Goal: Task Accomplishment & Management: Manage account settings

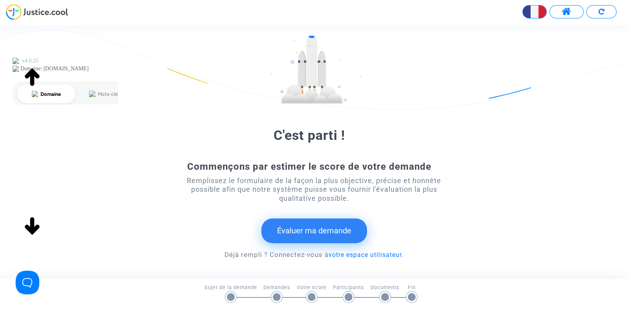
scroll to position [53, 0]
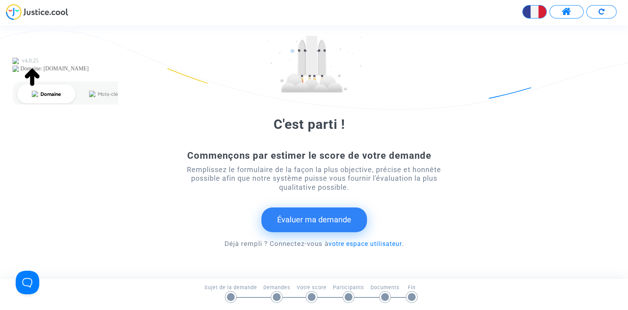
click at [564, 10] on span at bounding box center [567, 12] width 10 height 10
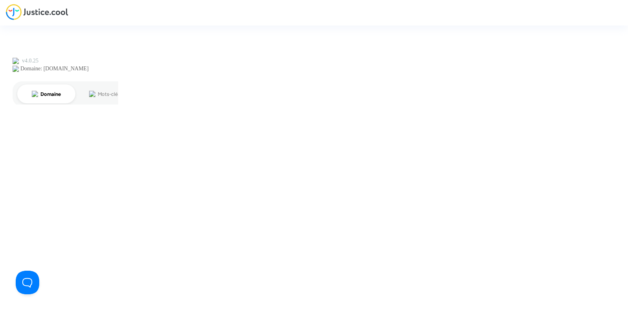
type input "[PERSON_NAME][EMAIL_ADDRESS][DOMAIN_NAME]"
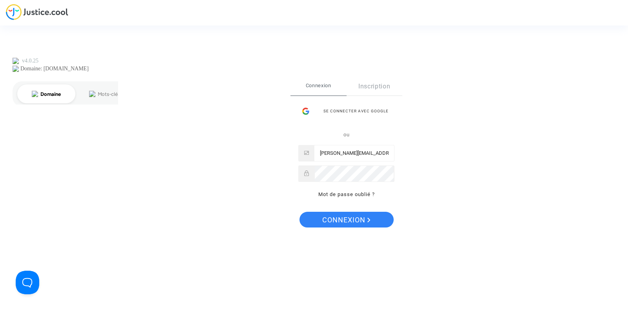
click at [367, 211] on div "Se connecter Connexion Inscription Se connecter avec Google ou [PERSON_NAME][EM…" at bounding box center [347, 155] width 112 height 156
click at [363, 218] on span "Connexion" at bounding box center [346, 220] width 48 height 16
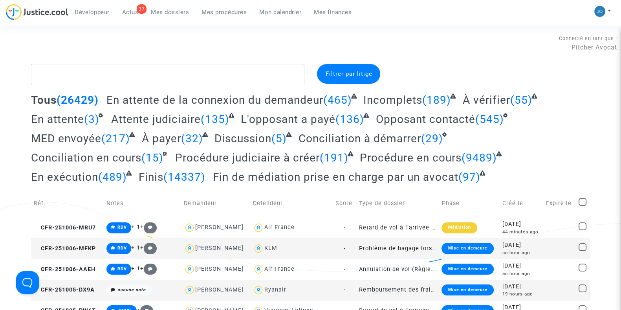
click at [289, 13] on span "Mon calendrier" at bounding box center [280, 12] width 42 height 7
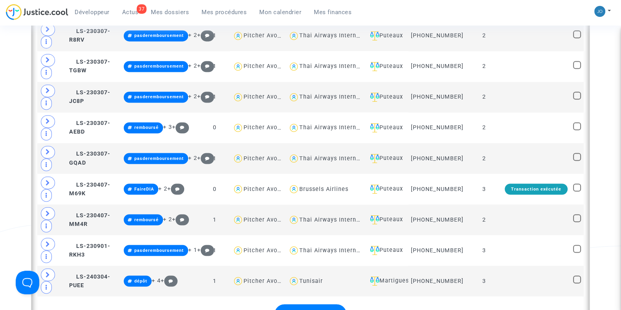
scroll to position [1705, 0]
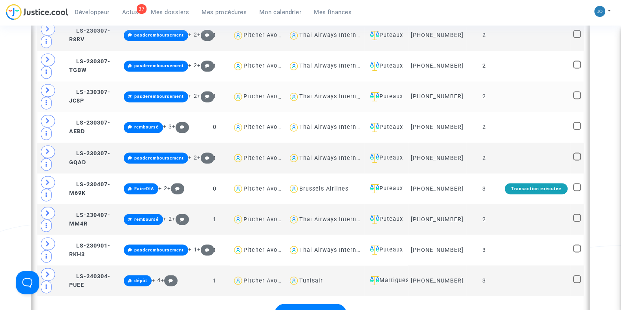
click at [521, 87] on td at bounding box center [536, 96] width 68 height 31
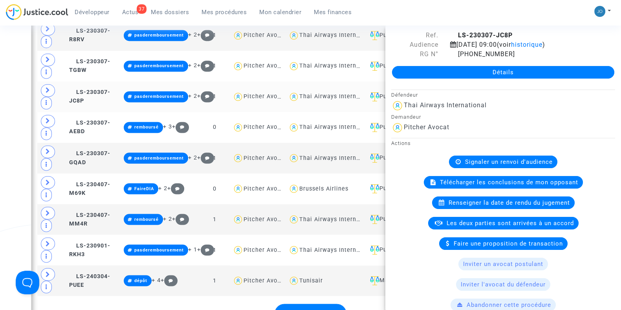
scroll to position [16, 0]
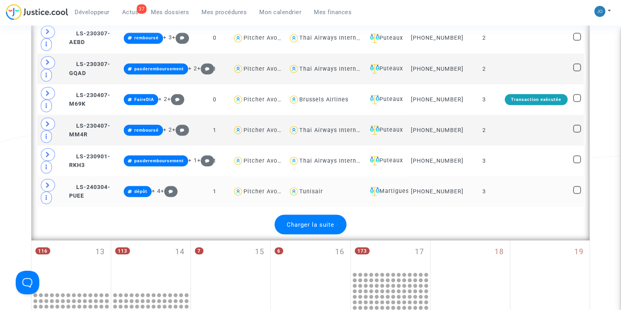
scroll to position [1797, 0]
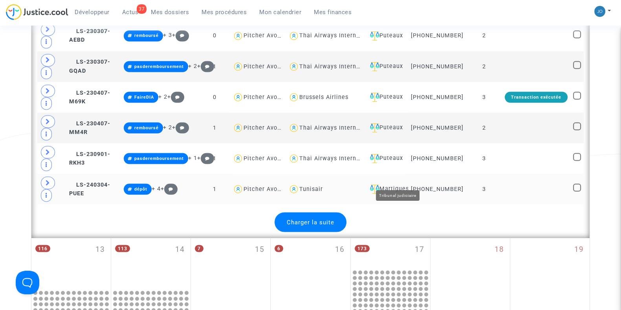
click at [405, 184] on div "Martigues" at bounding box center [386, 188] width 38 height 9
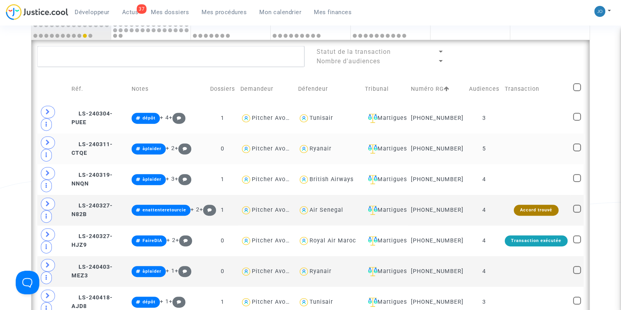
scroll to position [366, 0]
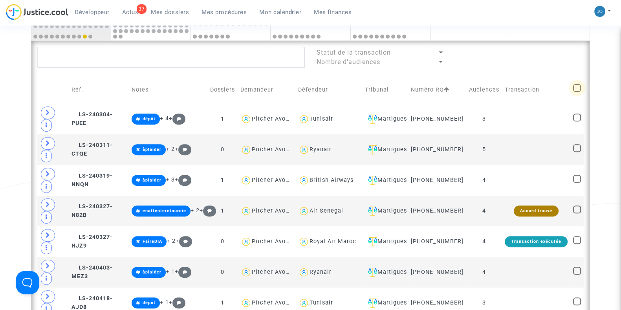
click at [579, 89] on span at bounding box center [577, 88] width 8 height 8
click at [577, 92] on input "checkbox" at bounding box center [576, 92] width 0 height 0
checkbox input "true"
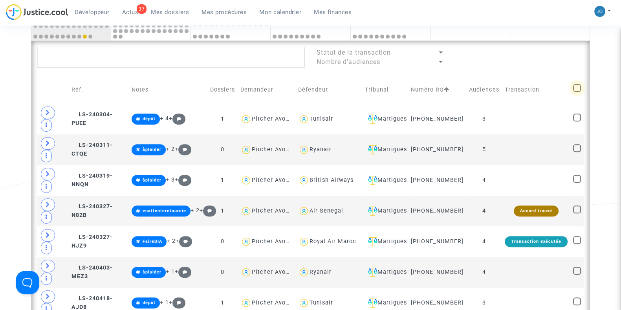
checkbox input "true"
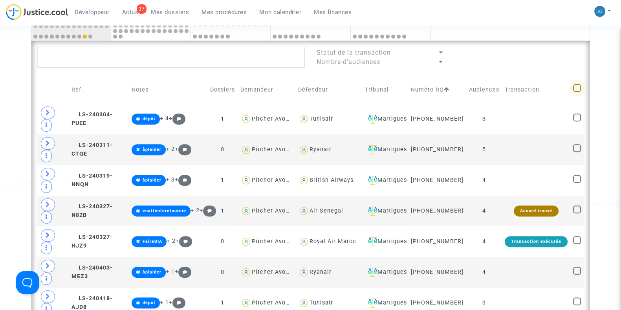
checkbox input "true"
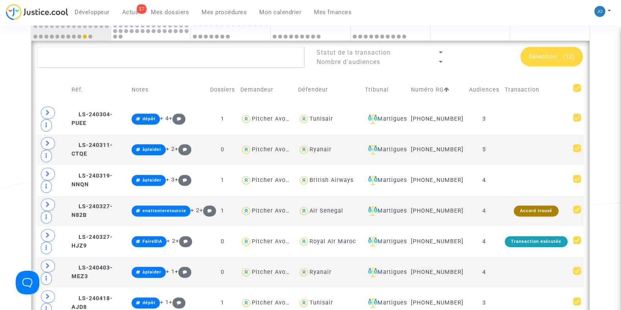
click at [564, 54] on span "(12)" at bounding box center [569, 56] width 12 height 7
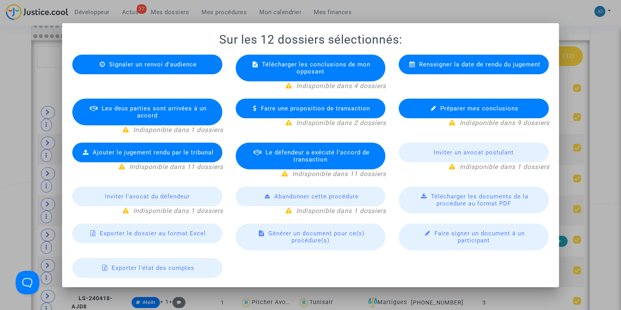
click at [186, 230] on span "Exporter le dossier au format Excel" at bounding box center [153, 233] width 106 height 7
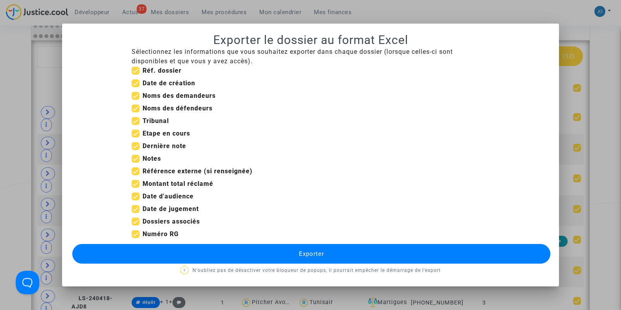
click at [263, 252] on button "Exporter" at bounding box center [311, 254] width 478 height 20
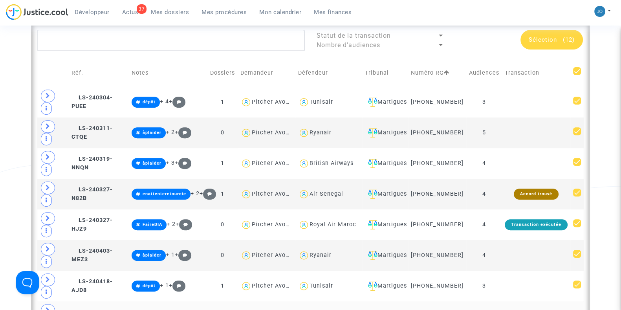
scroll to position [381, 0]
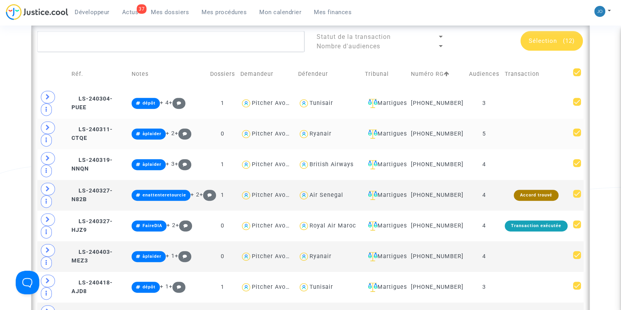
click at [546, 144] on td at bounding box center [536, 134] width 68 height 31
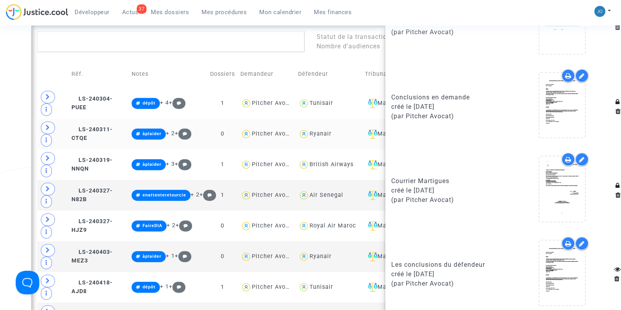
scroll to position [827, 0]
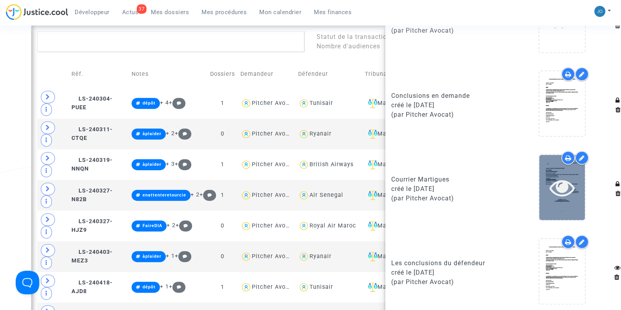
click at [557, 188] on icon at bounding box center [562, 187] width 26 height 25
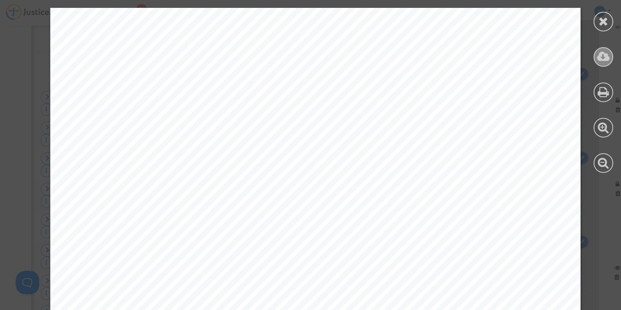
click at [603, 62] on div at bounding box center [603, 57] width 20 height 20
click at [597, 27] on div at bounding box center [603, 22] width 20 height 20
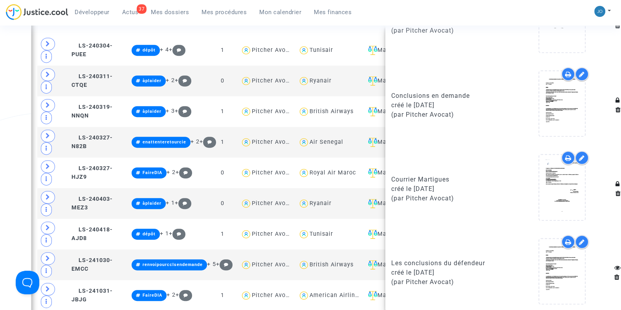
scroll to position [435, 0]
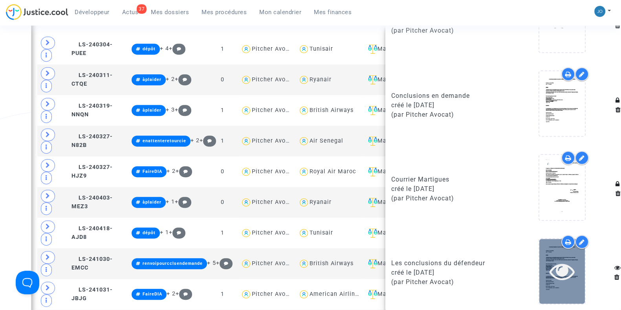
click at [559, 263] on icon at bounding box center [562, 270] width 26 height 25
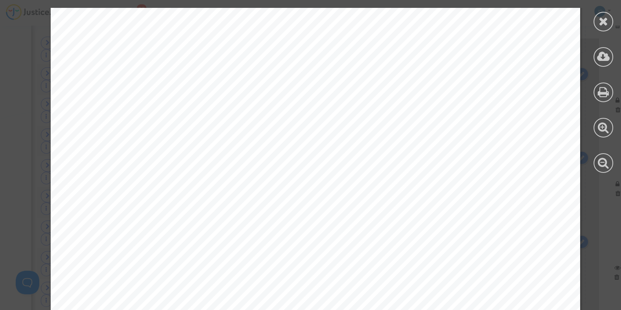
scroll to position [0, 0]
click at [600, 21] on icon at bounding box center [603, 21] width 10 height 12
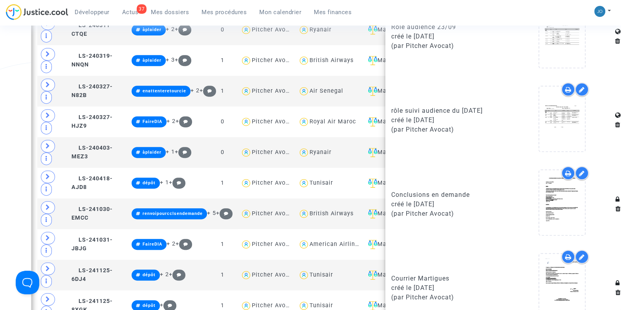
scroll to position [726, 0]
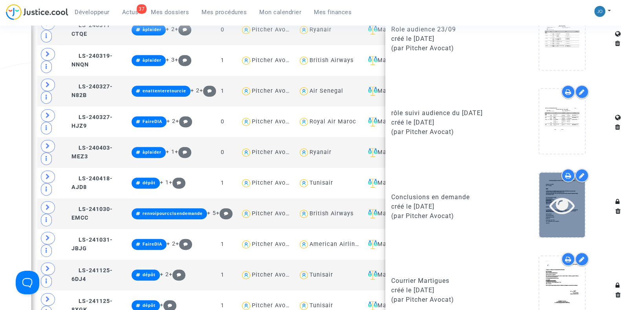
click at [567, 201] on icon at bounding box center [562, 204] width 26 height 25
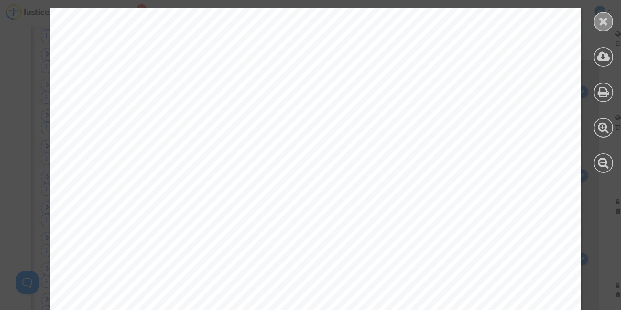
click at [598, 26] on icon at bounding box center [603, 21] width 10 height 12
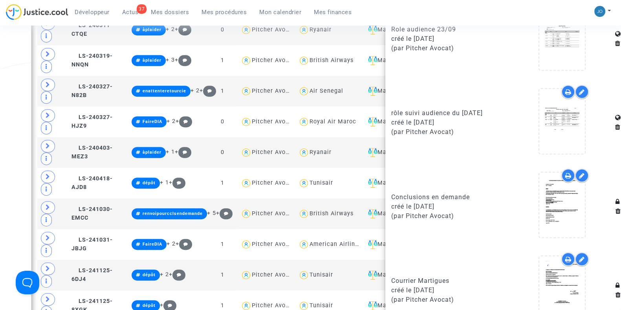
scroll to position [827, 0]
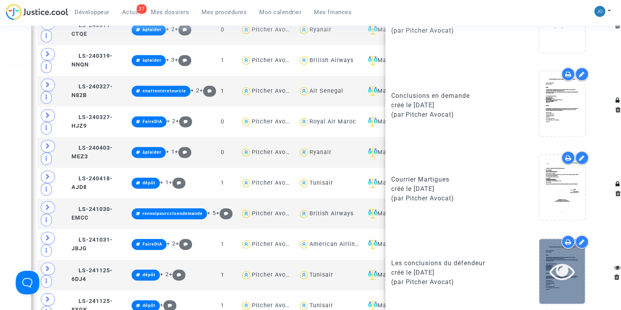
click at [551, 265] on icon at bounding box center [562, 270] width 26 height 25
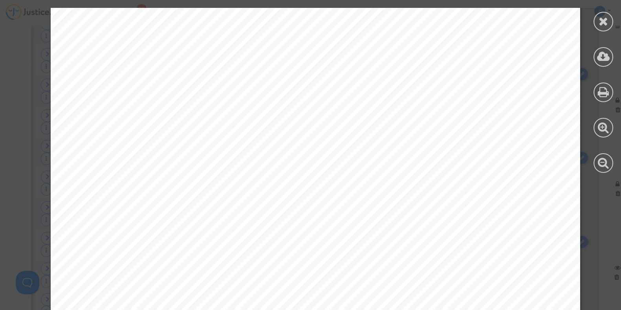
scroll to position [10037, 0]
click at [600, 24] on icon at bounding box center [603, 21] width 10 height 12
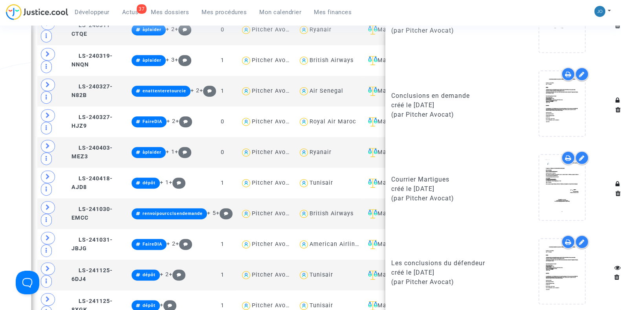
click at [16, 229] on div "Date de clôture d'instruction Date de conciliation Date d'audience Date de juge…" at bounding box center [310, 63] width 621 height 968
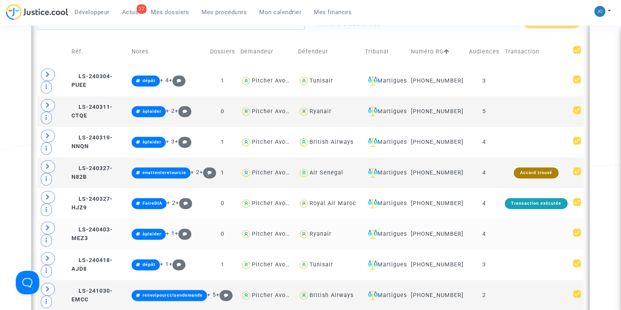
scroll to position [398, 0]
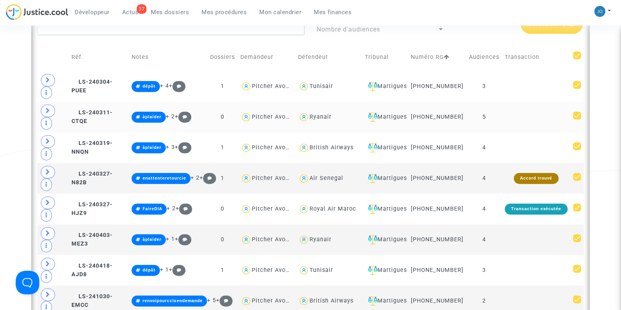
click at [554, 127] on td at bounding box center [536, 117] width 68 height 31
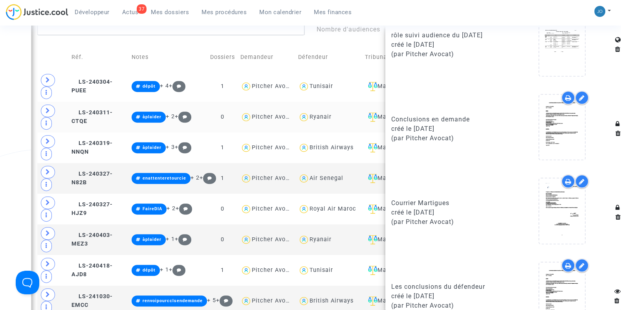
scroll to position [827, 0]
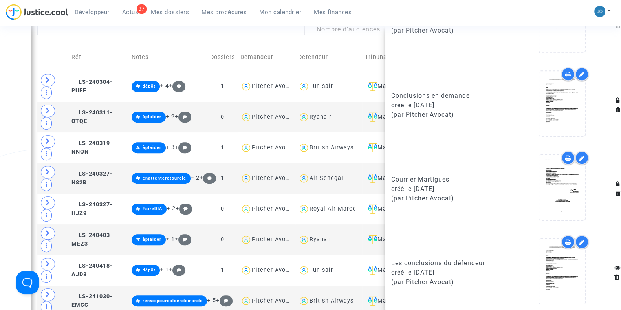
click at [19, 109] on div "Date de clôture d'instruction Date de conciliation Date d'audience Date de juge…" at bounding box center [310, 150] width 621 height 968
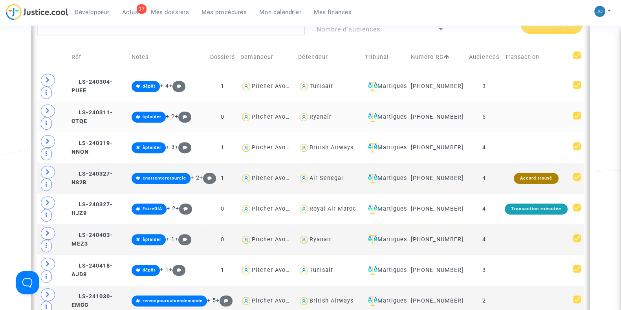
click at [534, 123] on td at bounding box center [536, 117] width 68 height 31
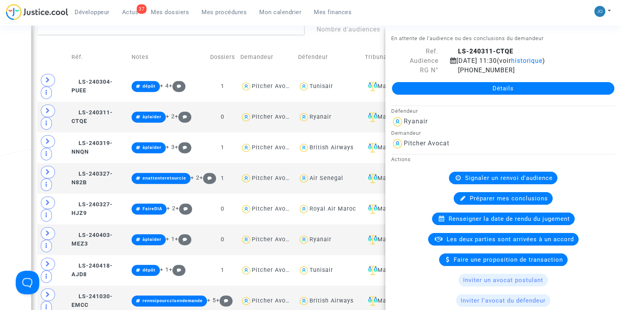
click at [505, 85] on link "Détails" at bounding box center [503, 88] width 222 height 13
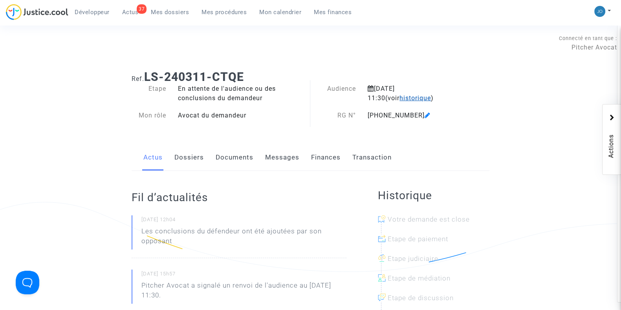
click at [402, 97] on span "historique" at bounding box center [414, 97] width 31 height 7
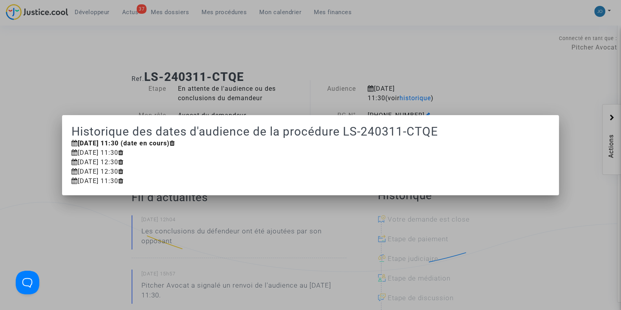
click at [120, 181] on div "[DATE] 11:30" at bounding box center [310, 180] width 478 height 9
click at [98, 153] on div "[DATE] 11:30" at bounding box center [310, 152] width 478 height 9
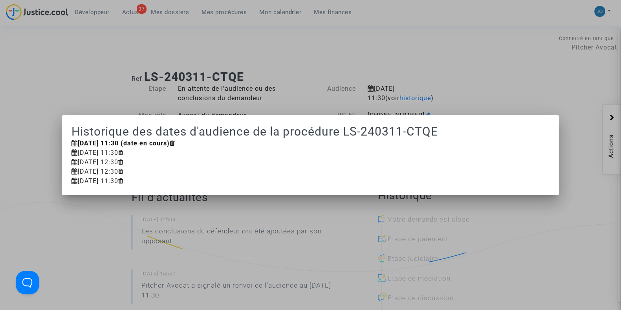
click at [98, 153] on div "[DATE] 11:30" at bounding box center [310, 152] width 478 height 9
click at [107, 171] on div "[DATE] 12:30" at bounding box center [310, 171] width 478 height 9
click at [99, 153] on div "[DATE] 11:30" at bounding box center [310, 152] width 478 height 9
click at [84, 82] on div at bounding box center [310, 155] width 621 height 310
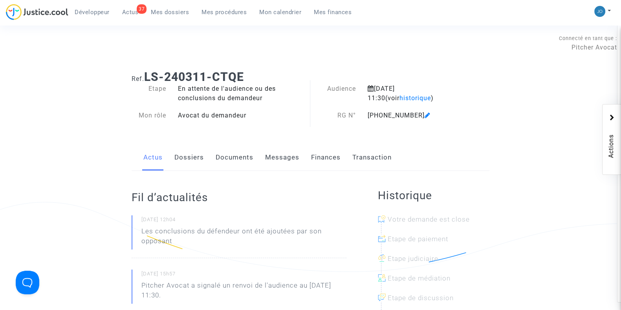
click at [231, 161] on link "Documents" at bounding box center [235, 158] width 38 height 26
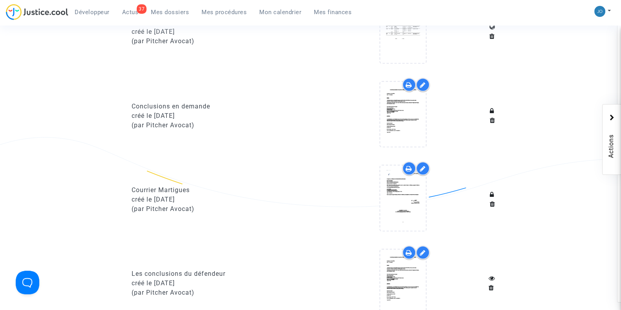
scroll to position [756, 0]
click at [159, 111] on div "créé le [DATE]" at bounding box center [218, 115] width 173 height 9
click at [218, 141] on div "Conclusions en demande créé le [DATE] (par [PERSON_NAME])" at bounding box center [218, 116] width 185 height 76
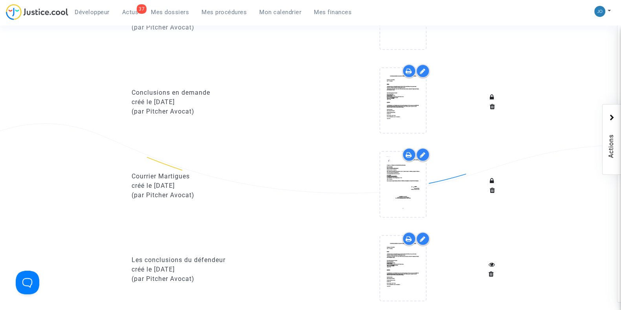
scroll to position [770, 0]
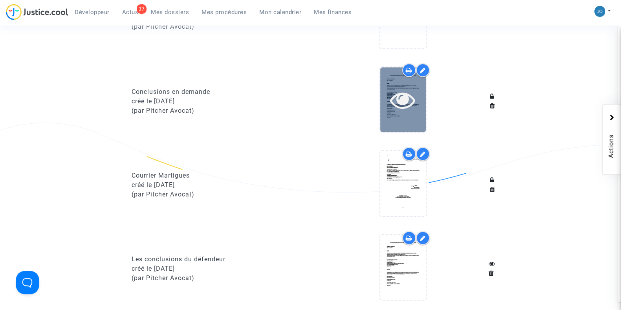
click at [400, 93] on icon at bounding box center [403, 99] width 26 height 25
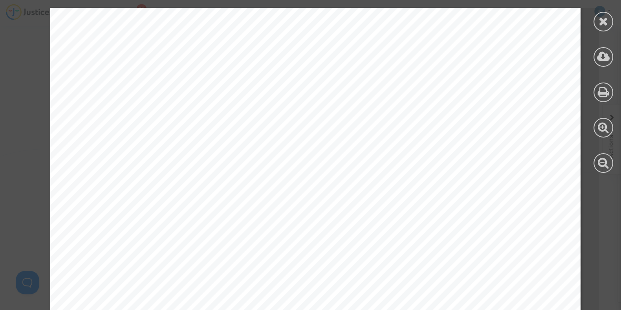
scroll to position [81, 0]
click at [609, 18] on div at bounding box center [603, 22] width 20 height 20
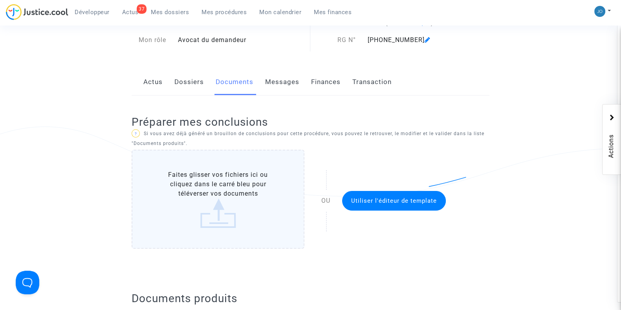
scroll to position [73, 0]
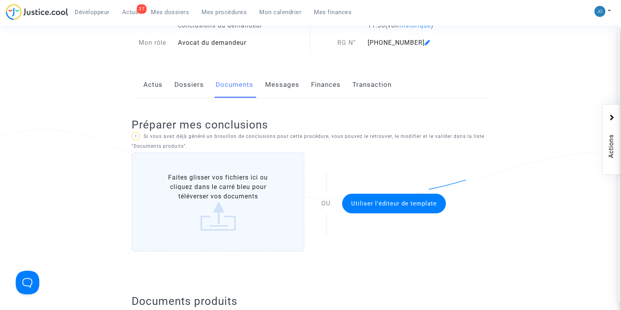
click at [194, 81] on link "Dossiers" at bounding box center [188, 85] width 29 height 26
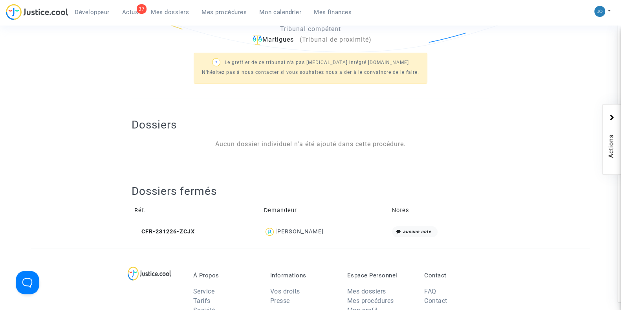
scroll to position [220, 0]
click at [303, 230] on div "[PERSON_NAME]" at bounding box center [299, 231] width 48 height 7
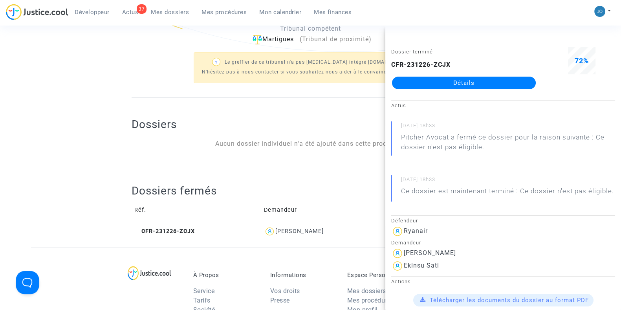
click at [472, 81] on link "Détails" at bounding box center [464, 83] width 144 height 13
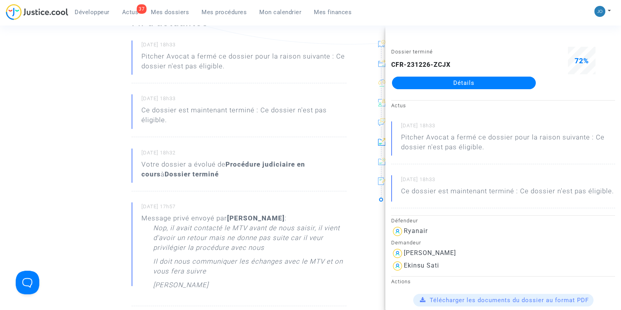
scroll to position [227, 0]
click at [46, 213] on ng-component "Ref. CFR-231226-ZCJX Etape Dossier terminé Ce dossier n'est pas éligible Catégo…" at bounding box center [310, 213] width 559 height 753
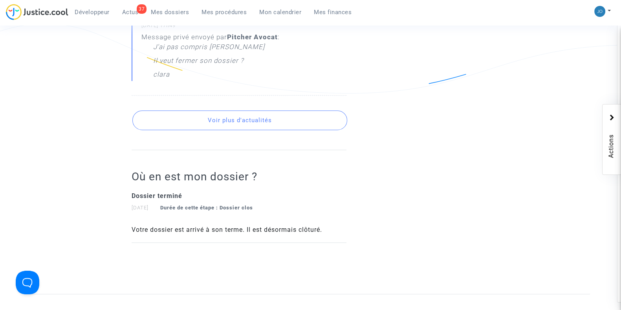
scroll to position [686, 0]
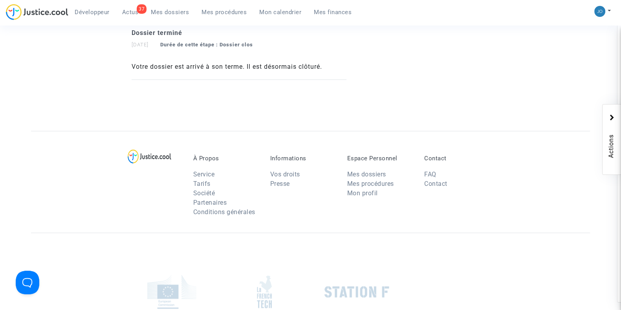
drag, startPoint x: 176, startPoint y: 238, endPoint x: 270, endPoint y: 131, distance: 142.7
click at [270, 131] on div "À Propos Service Tarifs Société Partenaires Conditions générales Informations V…" at bounding box center [310, 182] width 559 height 102
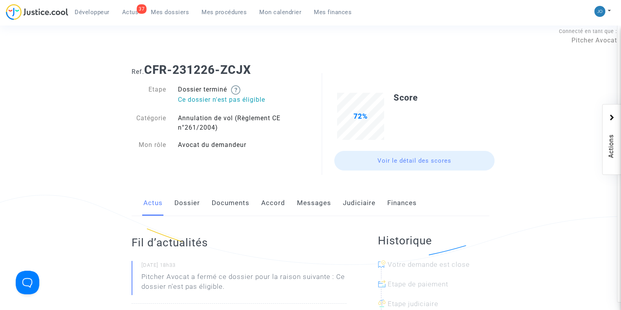
scroll to position [8, 0]
click at [231, 193] on link "Documents" at bounding box center [231, 202] width 38 height 26
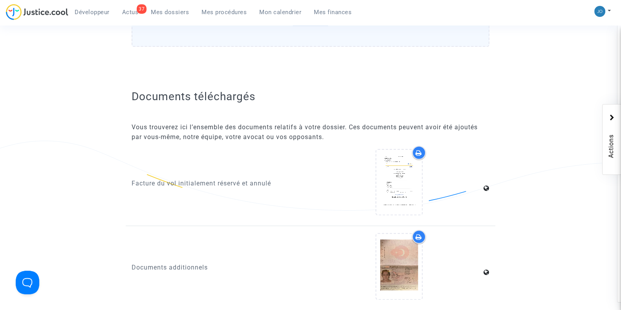
scroll to position [1098, 0]
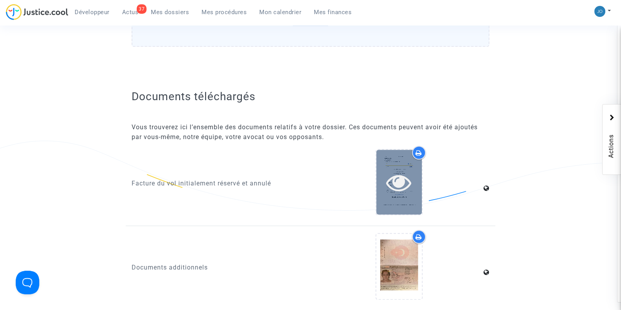
click at [407, 179] on icon at bounding box center [399, 182] width 26 height 25
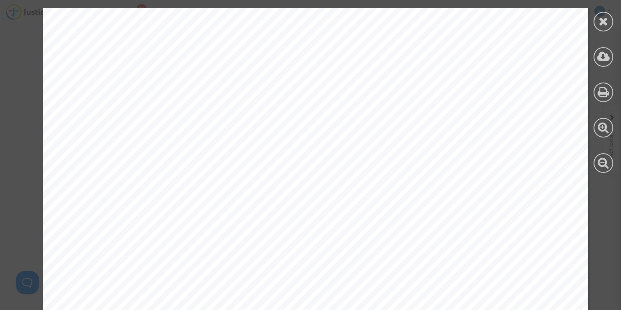
scroll to position [373, 0]
click at [600, 26] on icon at bounding box center [603, 21] width 10 height 12
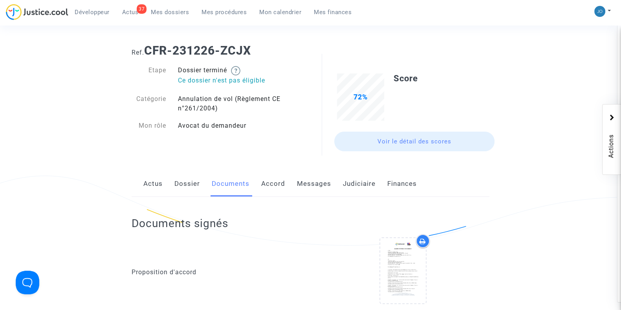
scroll to position [22, 0]
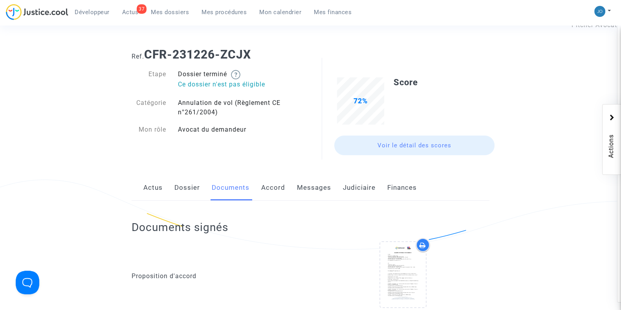
click at [321, 224] on div "Documents signés Proposition d'accord Convention d'honoraires pour CFR-231226-Z…" at bounding box center [311, 311] width 358 height 221
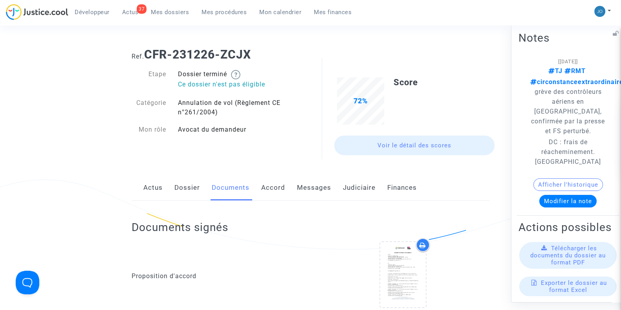
drag, startPoint x: 557, startPoint y: 142, endPoint x: 583, endPoint y: 166, distance: 35.6
click at [583, 166] on note-viewer "[[DATE]] TJ RMT circonstanceextraordinaire grève des contrôleurs aériens en [GE…" at bounding box center [567, 131] width 99 height 151
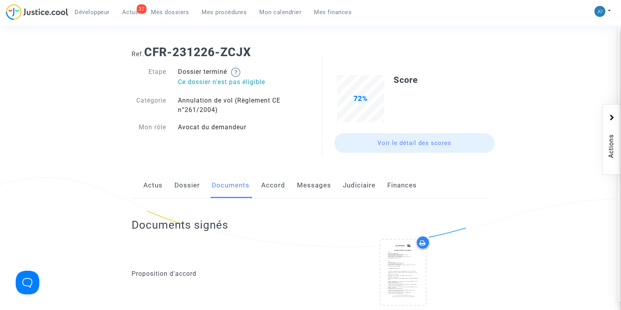
scroll to position [0, 0]
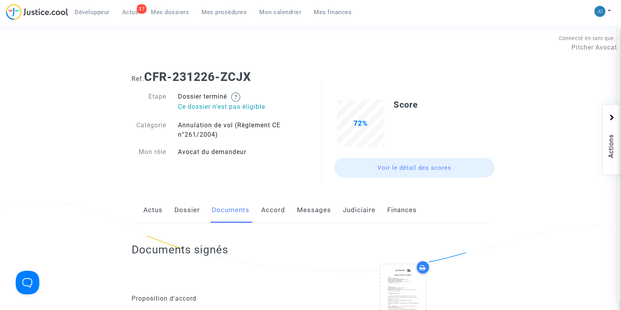
click at [350, 219] on link "Judiciaire" at bounding box center [359, 210] width 33 height 26
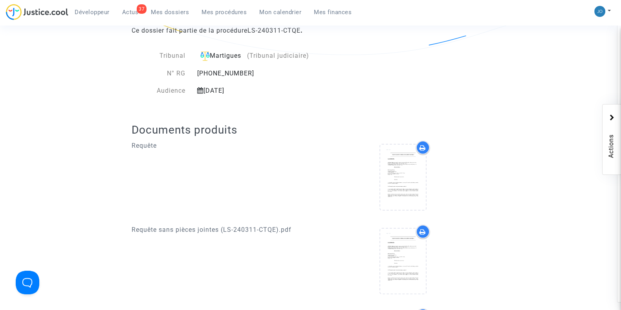
scroll to position [252, 0]
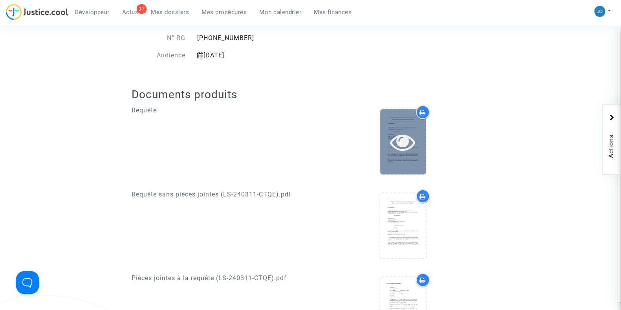
click at [399, 118] on div at bounding box center [403, 141] width 46 height 65
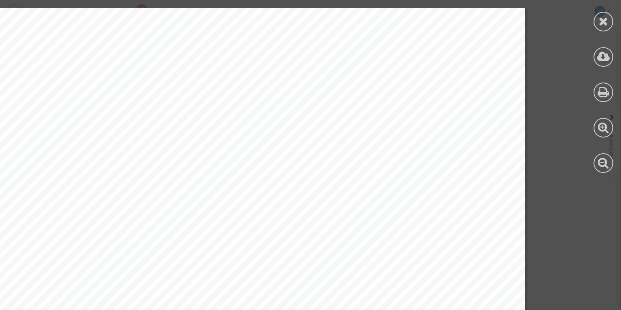
scroll to position [7678, 0]
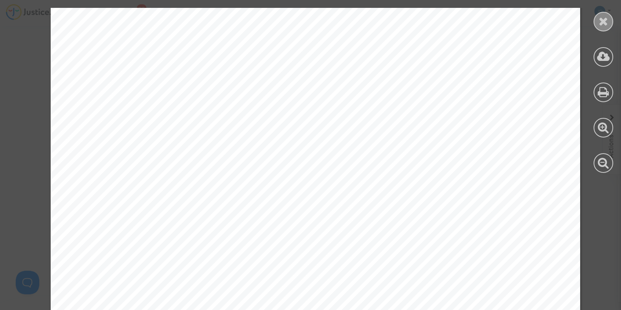
click at [601, 21] on icon at bounding box center [603, 21] width 10 height 12
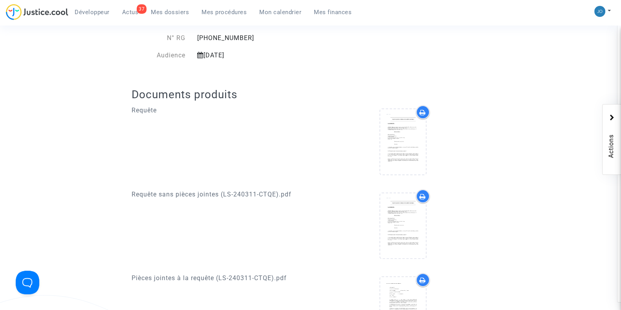
click at [477, 200] on div at bounding box center [402, 227] width 173 height 76
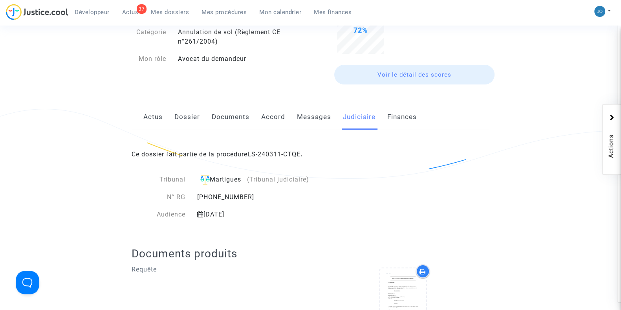
scroll to position [0, 0]
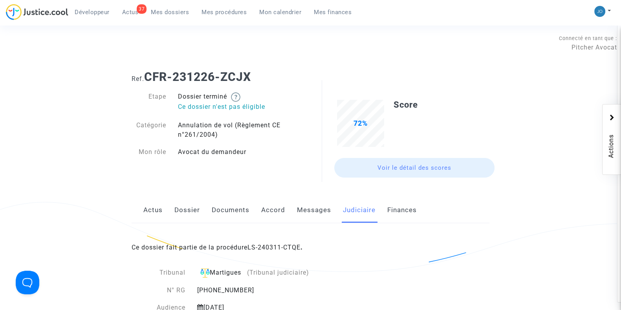
click at [218, 218] on link "Documents" at bounding box center [231, 210] width 38 height 26
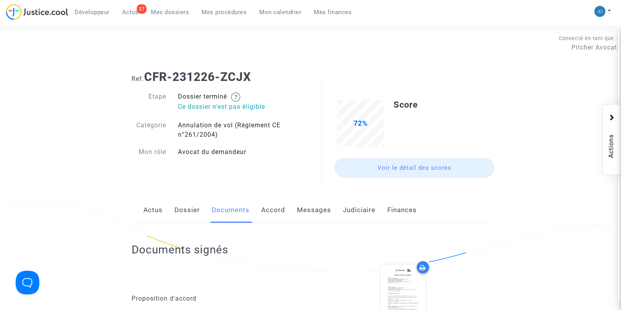
click at [207, 12] on span "Mes procédures" at bounding box center [223, 12] width 45 height 7
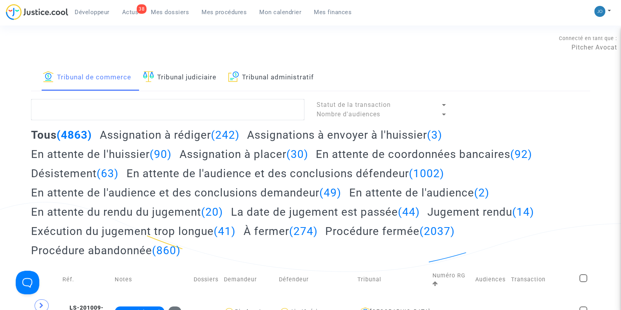
click at [205, 82] on link "Tribunal judiciaire" at bounding box center [179, 77] width 73 height 27
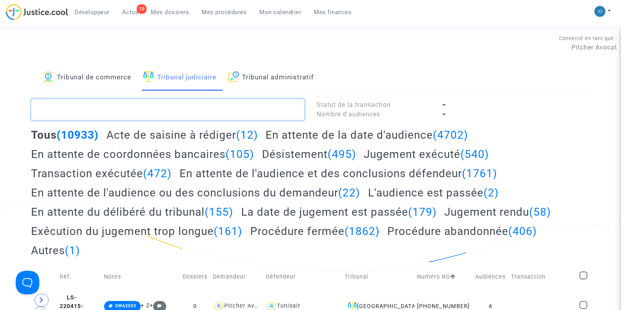
click at [189, 112] on textarea at bounding box center [167, 109] width 273 height 21
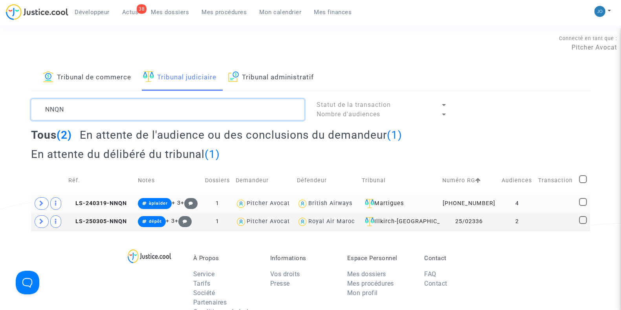
type textarea "NNQN"
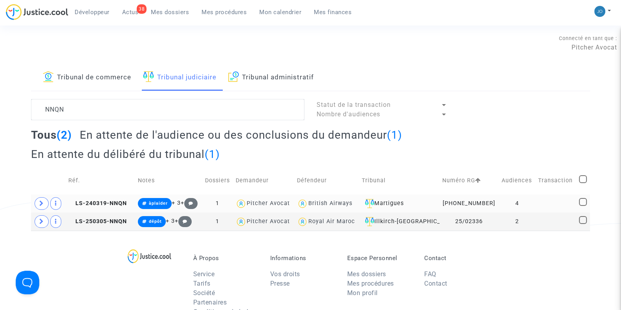
click at [517, 201] on td "4" at bounding box center [517, 203] width 37 height 18
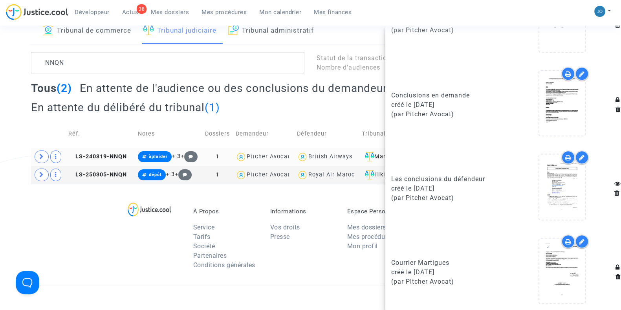
scroll to position [55, 0]
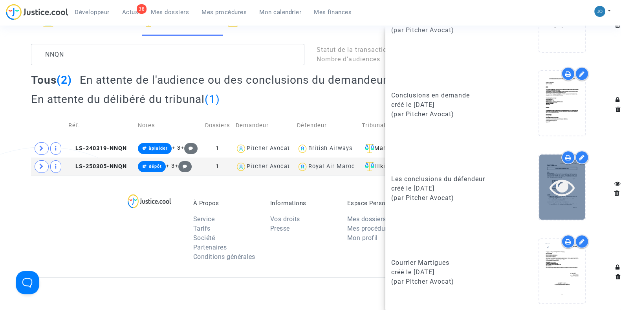
click at [558, 187] on icon at bounding box center [562, 186] width 26 height 25
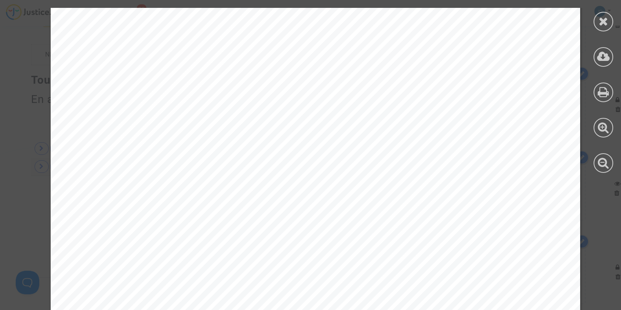
scroll to position [5510, 0]
click at [599, 23] on icon at bounding box center [603, 21] width 10 height 12
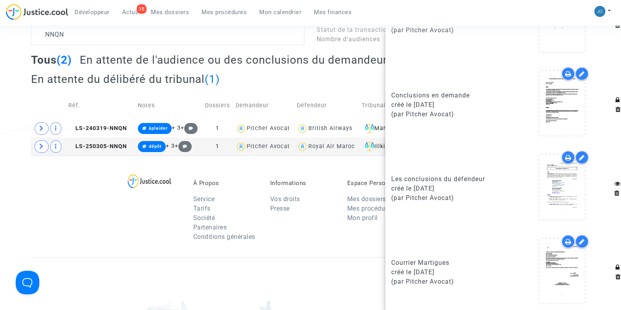
scroll to position [75, 0]
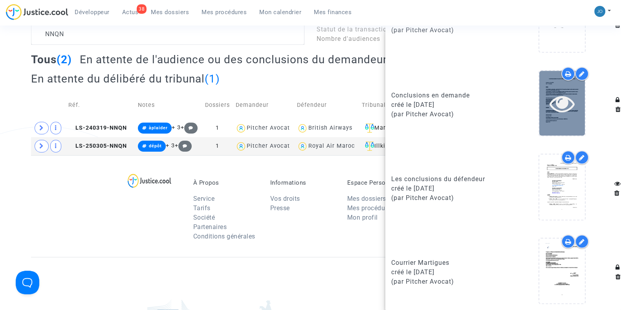
click at [557, 102] on icon at bounding box center [562, 103] width 26 height 25
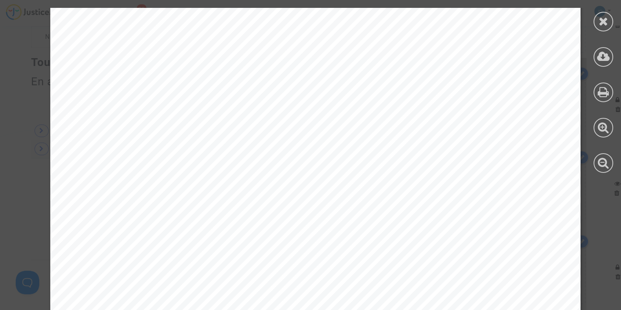
scroll to position [779, 0]
click at [599, 21] on icon at bounding box center [603, 21] width 10 height 12
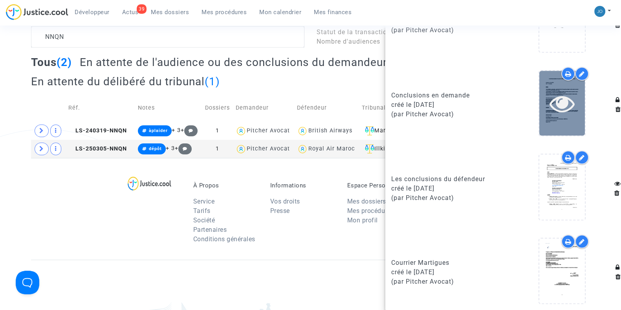
click at [558, 106] on icon at bounding box center [562, 103] width 26 height 25
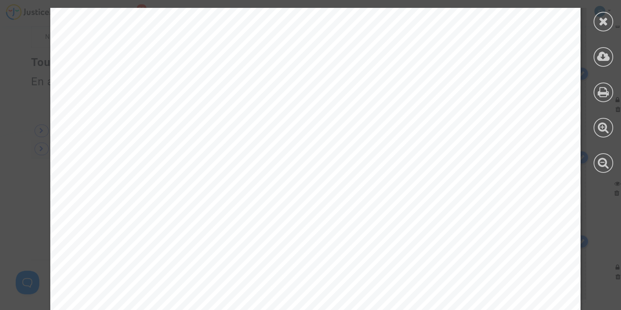
scroll to position [833, 0]
drag, startPoint x: 196, startPoint y: 117, endPoint x: 300, endPoint y: 113, distance: 104.1
click at [300, 113] on span "Vol: BA0369 de l'aéroport MRS à l'[GEOGRAPHIC_DATA]" at bounding box center [223, 114] width 261 height 9
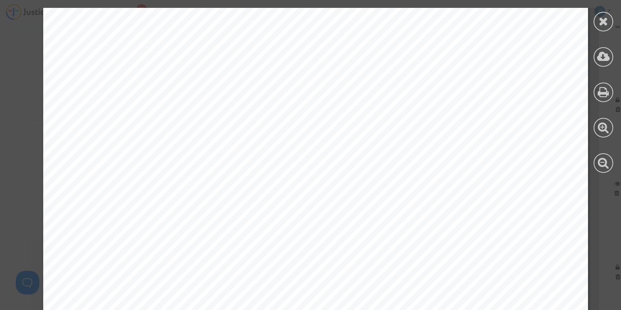
scroll to position [130859, 0]
click at [599, 56] on icon at bounding box center [603, 57] width 13 height 12
click at [596, 26] on div at bounding box center [603, 22] width 20 height 20
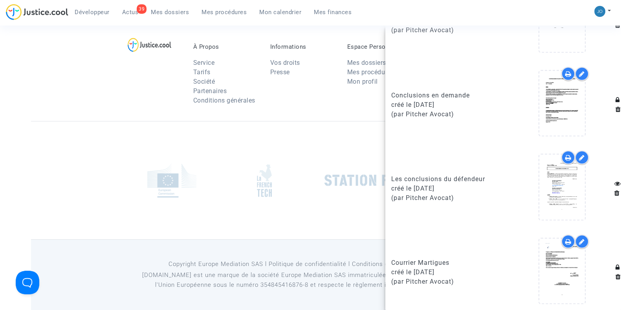
click at [259, 132] on div at bounding box center [310, 180] width 559 height 118
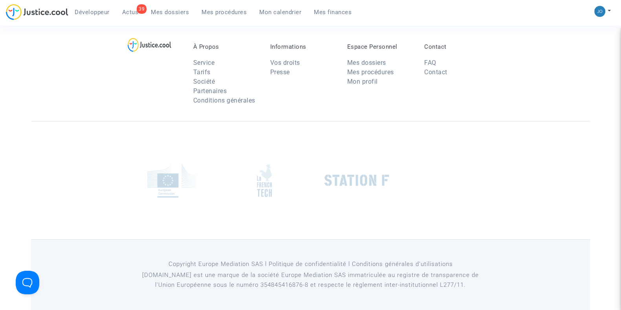
scroll to position [0, 0]
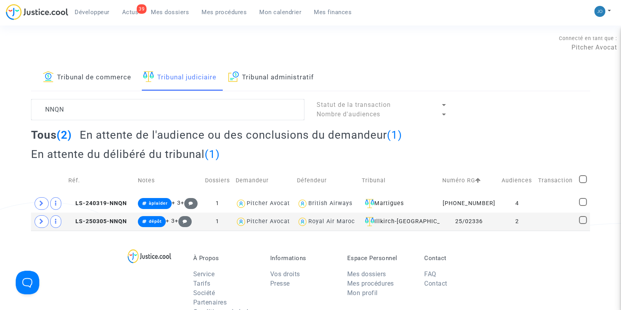
click at [282, 9] on span "Mon calendrier" at bounding box center [280, 12] width 42 height 7
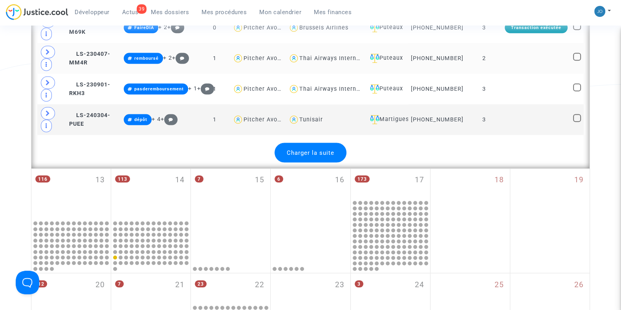
scroll to position [1867, 0]
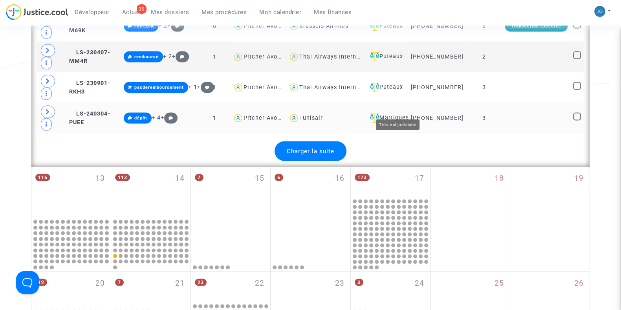
click at [403, 113] on div "Martigues" at bounding box center [386, 117] width 38 height 9
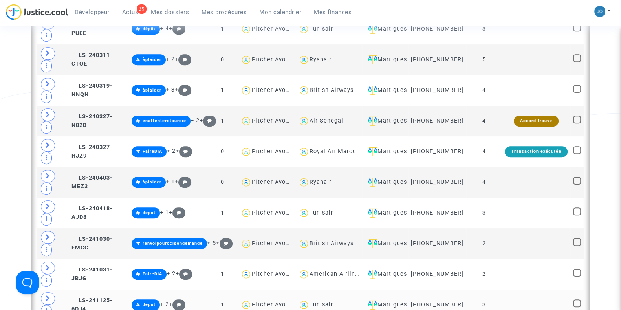
scroll to position [455, 0]
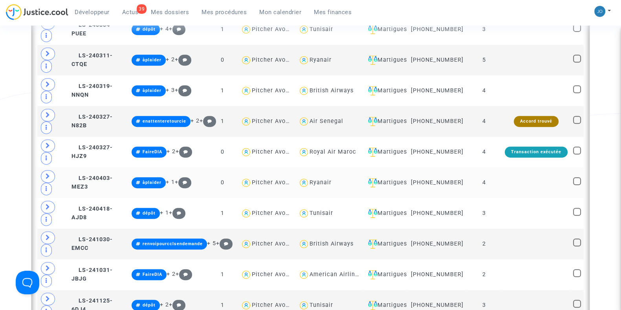
click at [505, 192] on td at bounding box center [536, 182] width 68 height 31
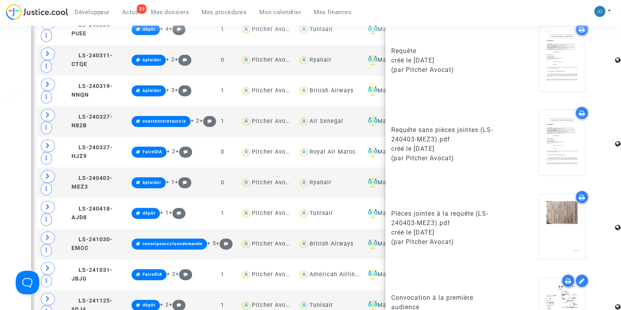
scroll to position [453, 0]
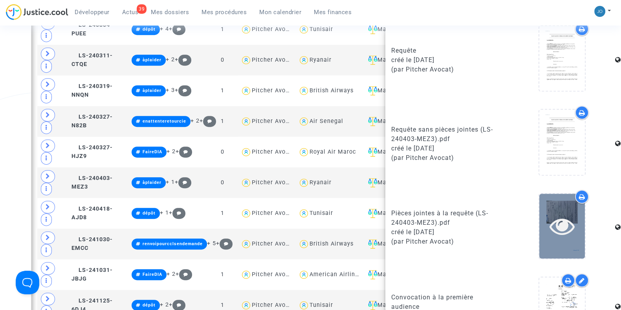
click at [549, 227] on icon at bounding box center [562, 225] width 26 height 25
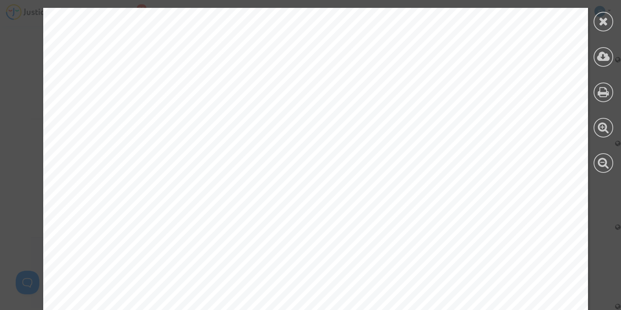
scroll to position [11697, 0]
click at [604, 26] on icon at bounding box center [603, 21] width 10 height 12
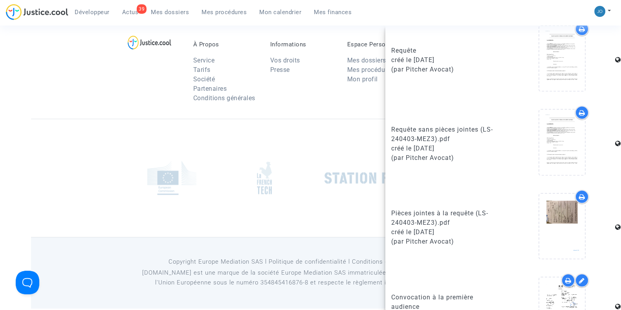
click at [186, 216] on div at bounding box center [310, 178] width 559 height 118
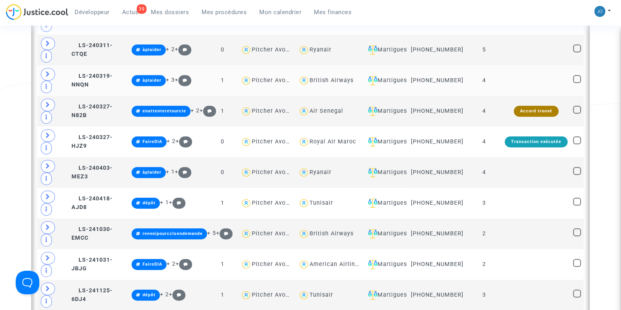
scroll to position [466, 0]
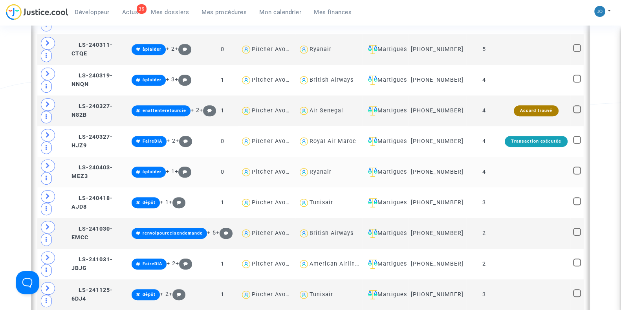
click at [526, 173] on td at bounding box center [536, 172] width 68 height 31
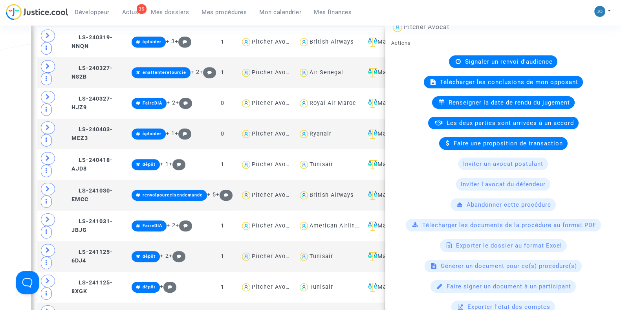
scroll to position [0, 0]
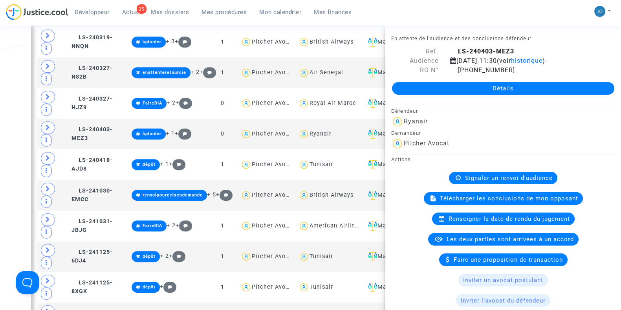
click at [465, 12] on div "Développeur 39 Actus Mes dossiers Mes procédures Mon calendrier Mes finances Mo…" at bounding box center [310, 15] width 621 height 22
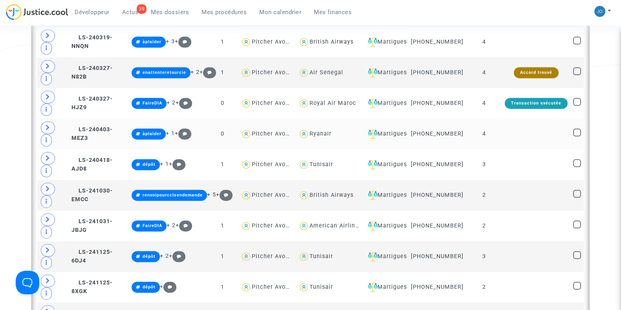
click at [545, 137] on td at bounding box center [536, 134] width 68 height 31
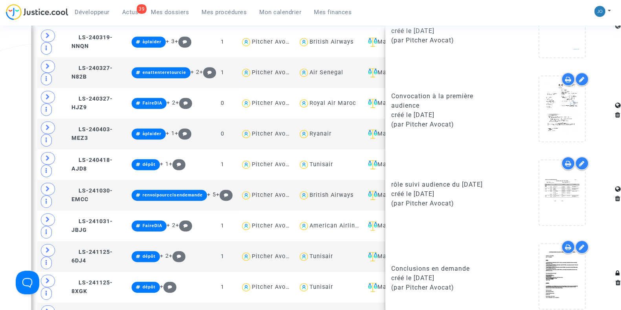
scroll to position [744, 0]
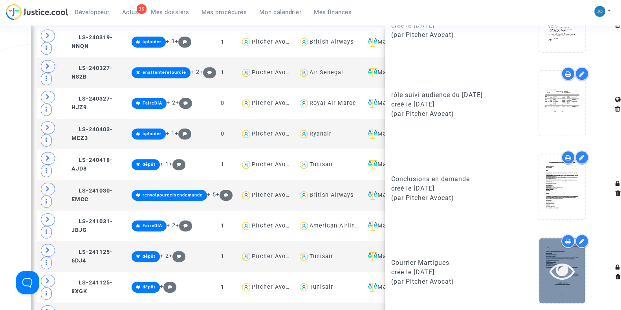
click at [562, 266] on icon at bounding box center [562, 270] width 26 height 25
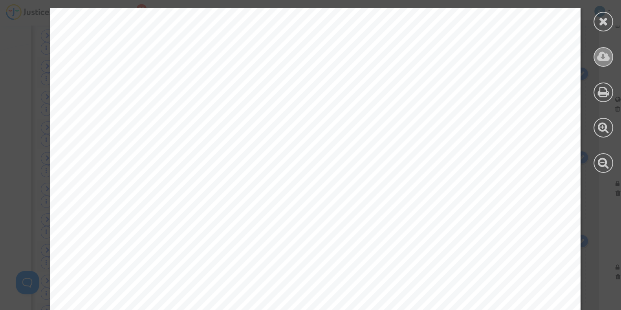
click at [603, 58] on icon at bounding box center [603, 57] width 13 height 12
click at [607, 26] on icon at bounding box center [603, 21] width 10 height 12
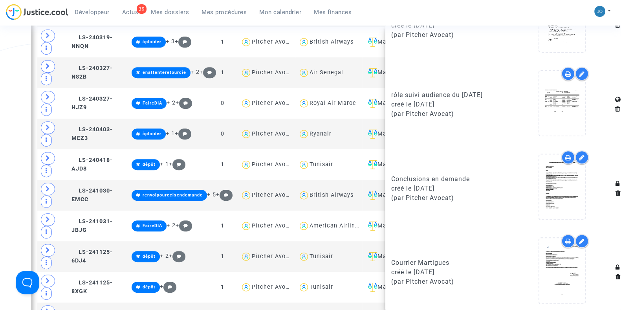
click at [8, 146] on div "Date de clôture d'instruction Date de conciliation Date d'audience Date de juge…" at bounding box center [310, 44] width 621 height 968
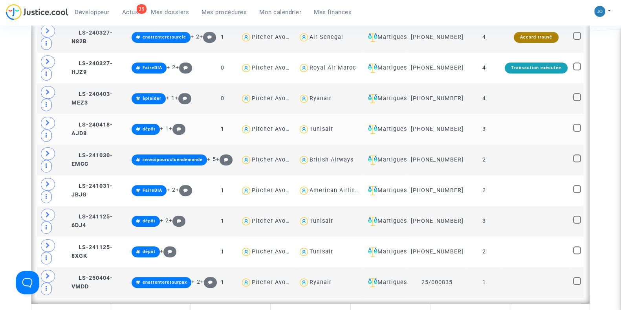
scroll to position [534, 0]
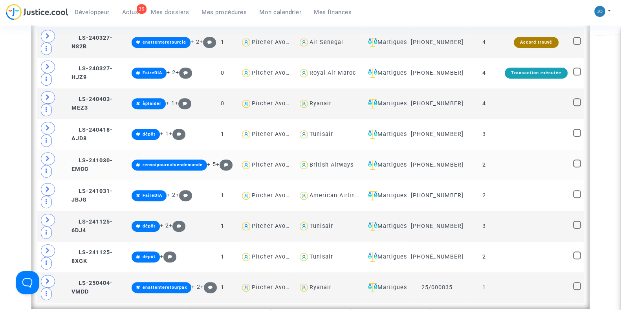
click at [497, 166] on td "2" at bounding box center [484, 165] width 36 height 31
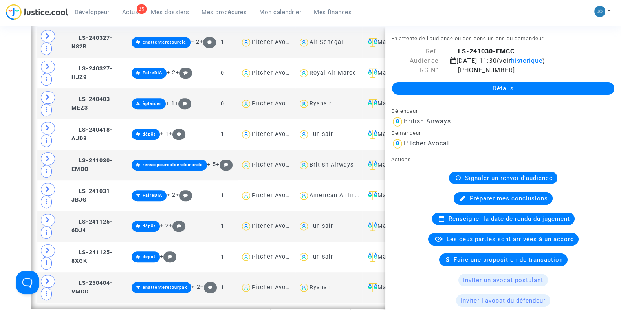
click at [504, 93] on link "Détails" at bounding box center [503, 88] width 222 height 13
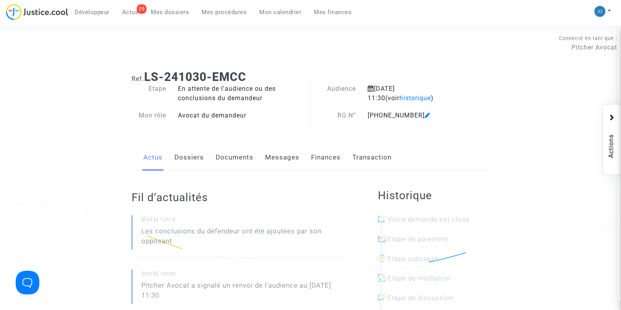
click at [185, 154] on link "Dossiers" at bounding box center [188, 158] width 29 height 26
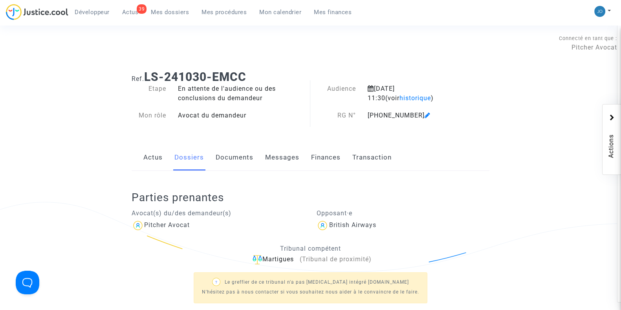
click at [240, 160] on link "Documents" at bounding box center [235, 158] width 38 height 26
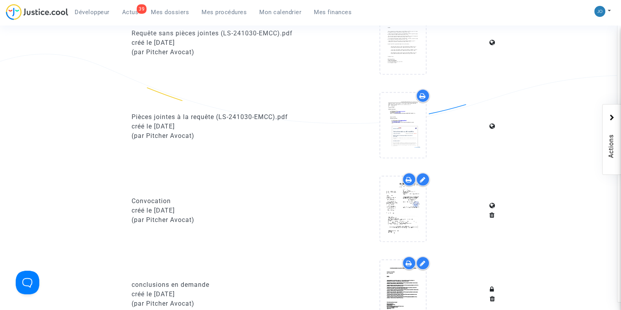
scroll to position [499, 0]
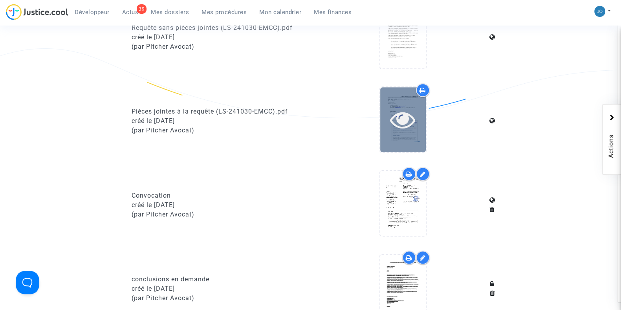
click at [390, 132] on div at bounding box center [403, 119] width 46 height 65
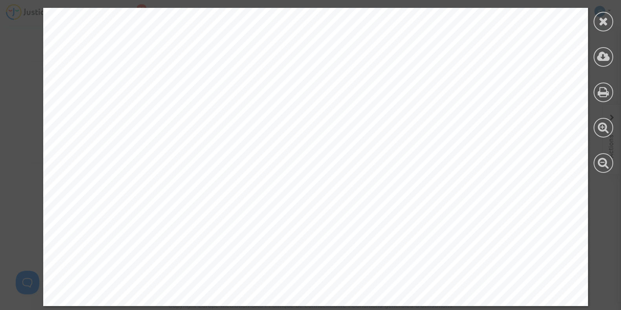
scroll to position [1052, 0]
click at [600, 24] on icon at bounding box center [603, 21] width 10 height 12
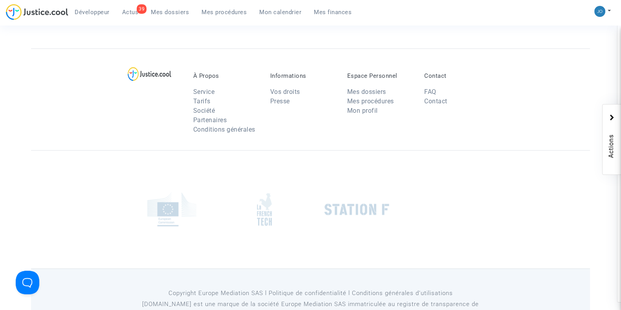
click at [292, 179] on div at bounding box center [310, 209] width 559 height 118
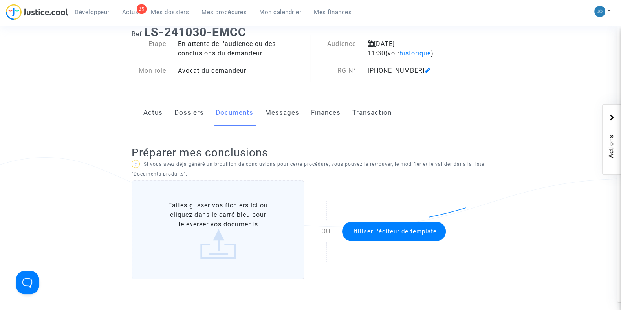
scroll to position [0, 0]
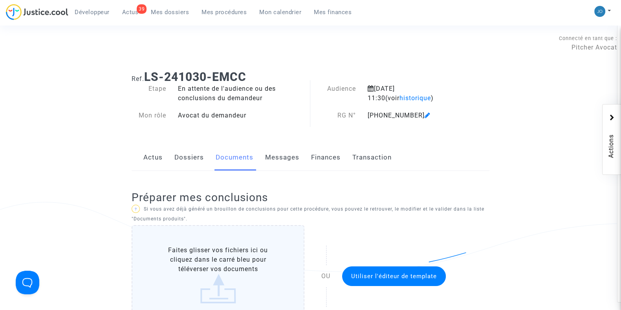
click at [450, 223] on div "Préparer mes conclusions ? Si vous avez déjà généré un brouillon de conclusions…" at bounding box center [311, 259] width 358 height 176
click at [456, 154] on div "Actus Dossiers Documents Messages Finances Transaction" at bounding box center [311, 158] width 358 height 26
click at [200, 207] on p "? Si vous avez déjà généré un brouillon de conclusions pour cette procédure, vo…" at bounding box center [311, 214] width 358 height 20
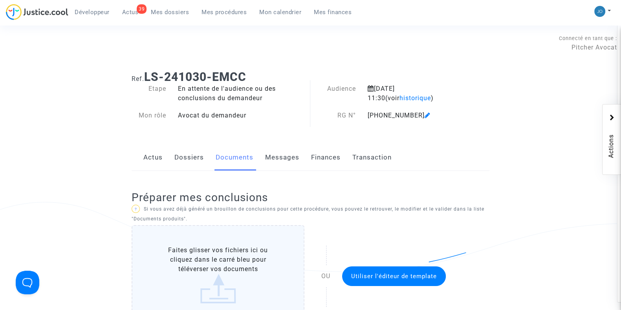
click at [200, 207] on p "? Si vous avez déjà généré un brouillon de conclusions pour cette procédure, vo…" at bounding box center [311, 214] width 358 height 20
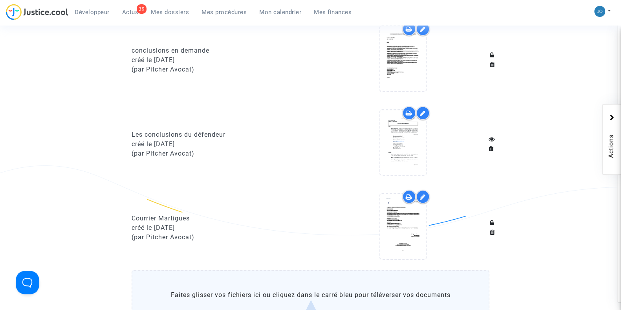
scroll to position [730, 0]
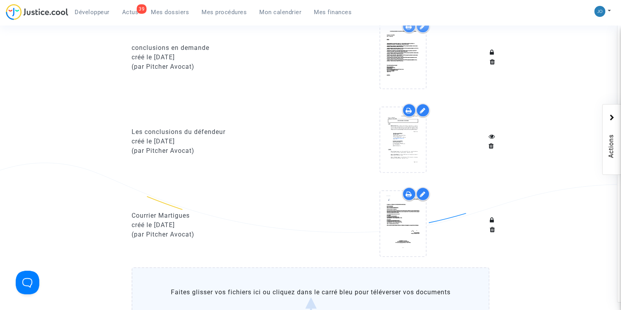
click at [257, 214] on div "Courrier Martigues" at bounding box center [218, 215] width 173 height 9
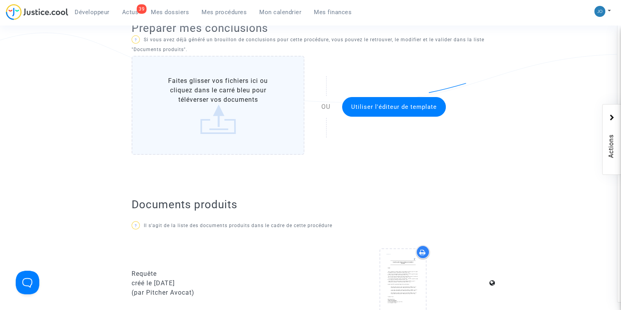
scroll to position [0, 0]
